Goal: Communication & Community: Answer question/provide support

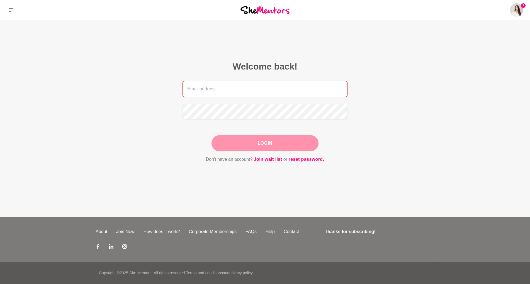
click at [241, 90] on input "email" at bounding box center [264, 89] width 165 height 16
type input "[EMAIL_ADDRESS][DOMAIN_NAME]"
click at [266, 147] on button "Login" at bounding box center [264, 143] width 107 height 16
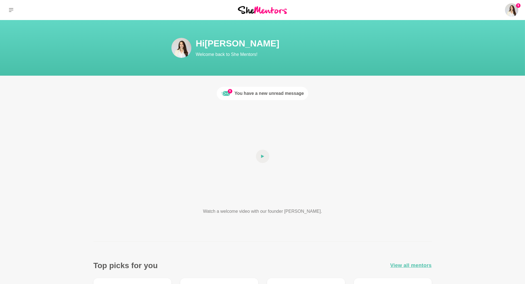
click at [255, 94] on div "You have a new unread message" at bounding box center [270, 93] width 70 height 7
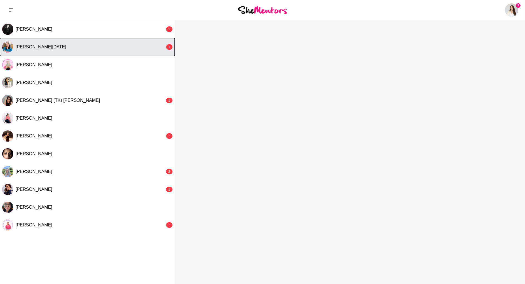
click at [60, 48] on div "[PERSON_NAME][DATE]" at bounding box center [91, 47] width 150 height 6
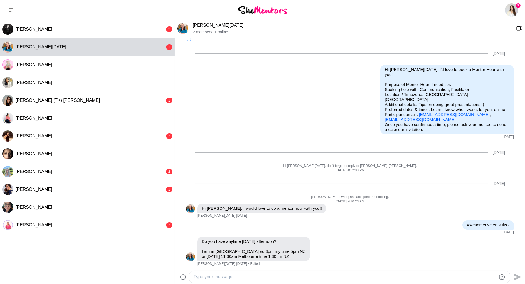
scroll to position [923, 0]
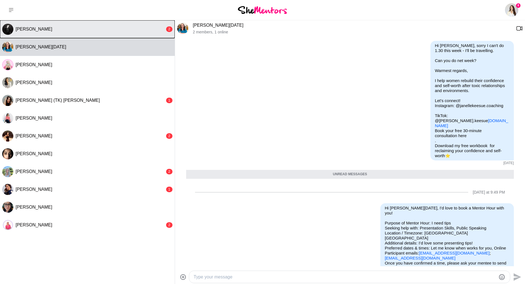
click at [85, 30] on div "[PERSON_NAME]" at bounding box center [91, 29] width 150 height 6
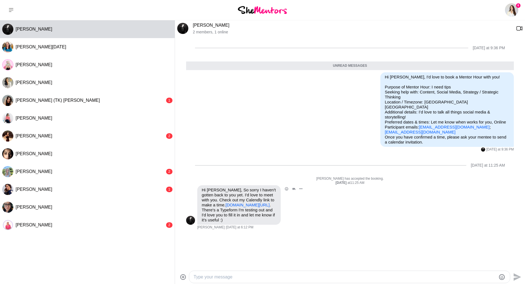
click at [233, 203] on link "[DOMAIN_NAME][URL]" at bounding box center [248, 205] width 44 height 5
click at [252, 275] on textarea "Type your message" at bounding box center [345, 277] width 303 height 7
type textarea "Thank you I have booked a time :) I had to change it as I double booked myself …"
click at [515, 275] on icon "Send" at bounding box center [517, 274] width 9 height 9
